Goal: Register for event/course

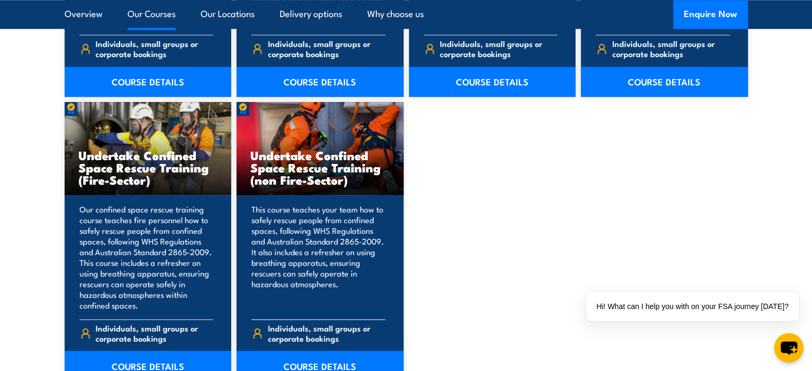
scroll to position [1068, 0]
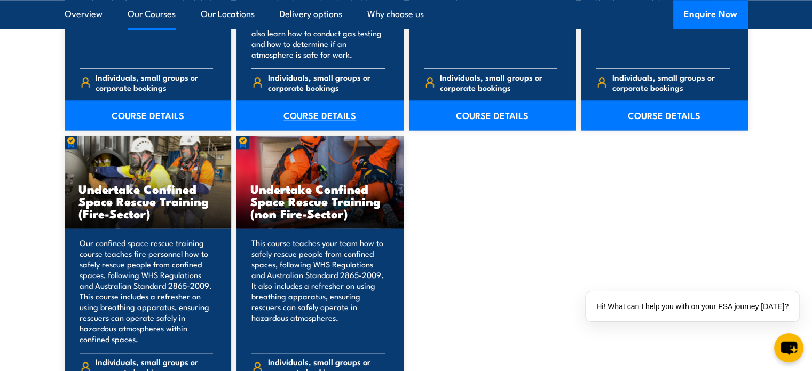
click at [344, 110] on link "COURSE DETAILS" at bounding box center [319, 115] width 167 height 30
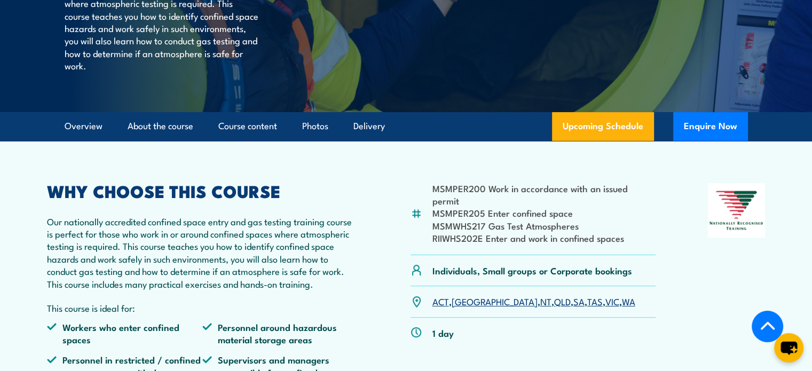
scroll to position [267, 0]
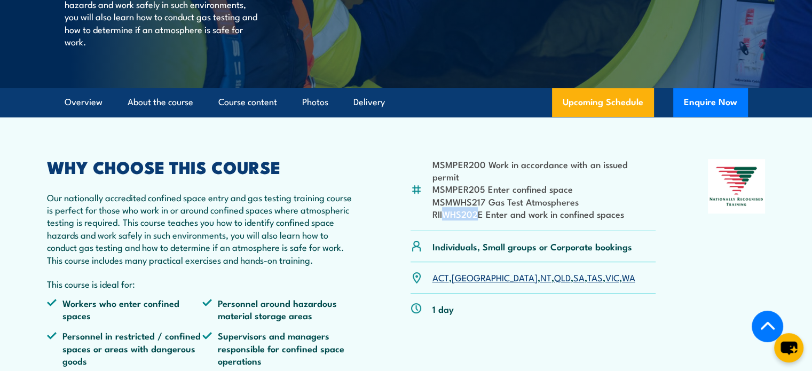
drag, startPoint x: 476, startPoint y: 232, endPoint x: 443, endPoint y: 225, distance: 33.8
click at [443, 220] on li "RIIWHS202E Enter and work in confined spaces" at bounding box center [544, 214] width 224 height 12
click at [473, 220] on li "RIIWHS202E Enter and work in confined spaces" at bounding box center [544, 214] width 224 height 12
drag, startPoint x: 435, startPoint y: 228, endPoint x: 630, endPoint y: 233, distance: 195.4
click at [630, 231] on div "MSMPER200 Work in accordance with an issued permit MSMPER205 Enter confined spa…" at bounding box center [533, 195] width 246 height 72
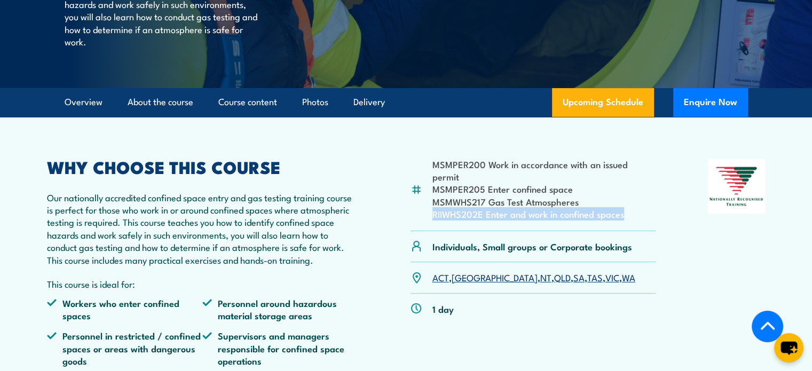
click at [573, 283] on link "SA" at bounding box center [578, 277] width 11 height 13
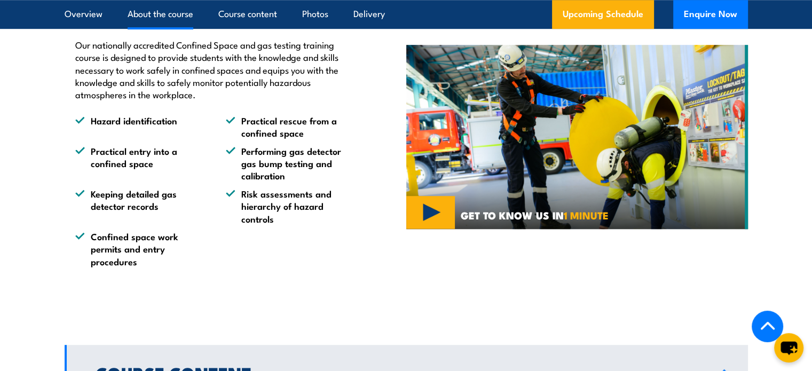
scroll to position [638, 0]
